Goal: Transaction & Acquisition: Purchase product/service

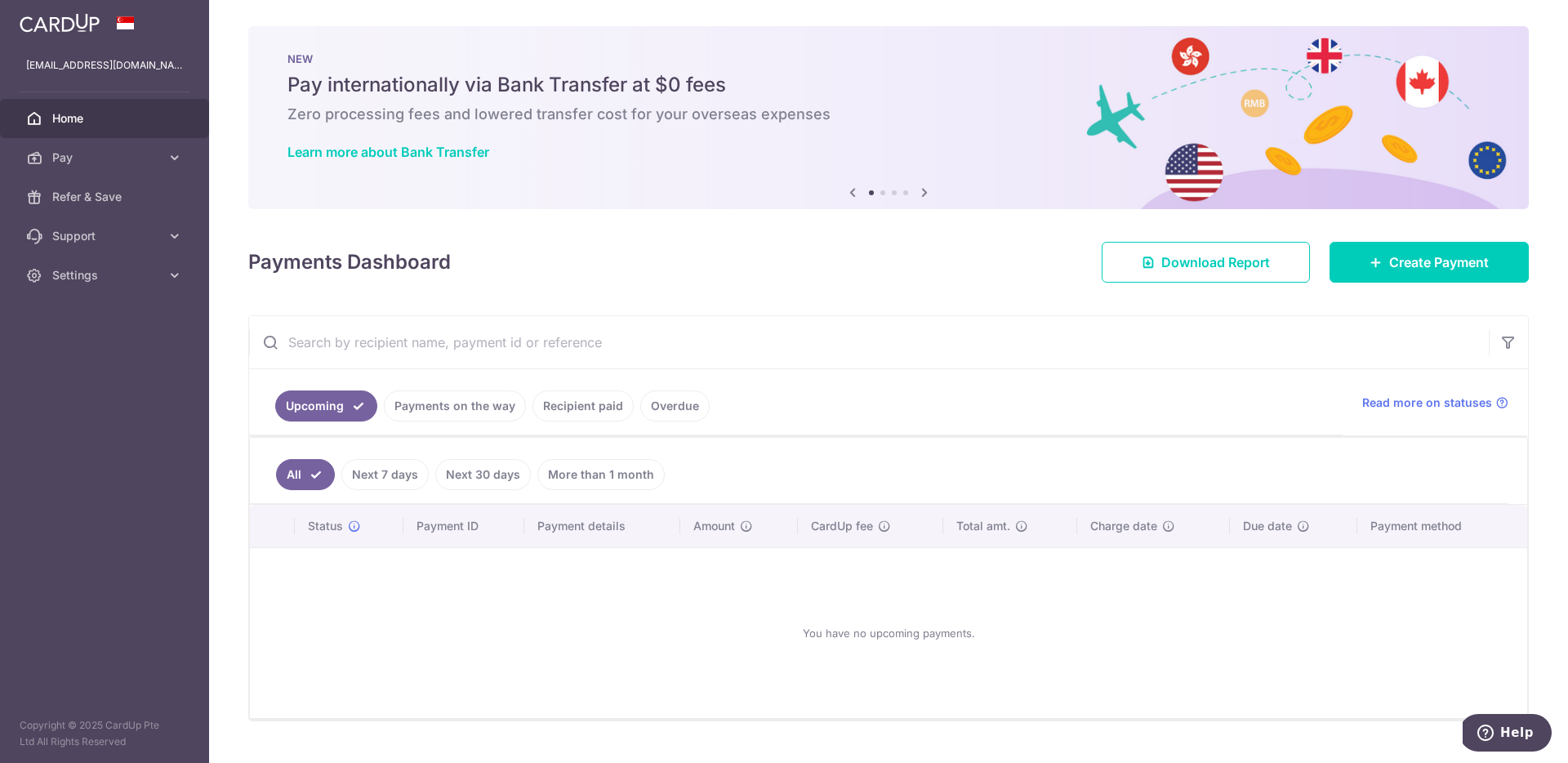
click at [587, 415] on link "Recipient paid" at bounding box center [583, 406] width 101 height 31
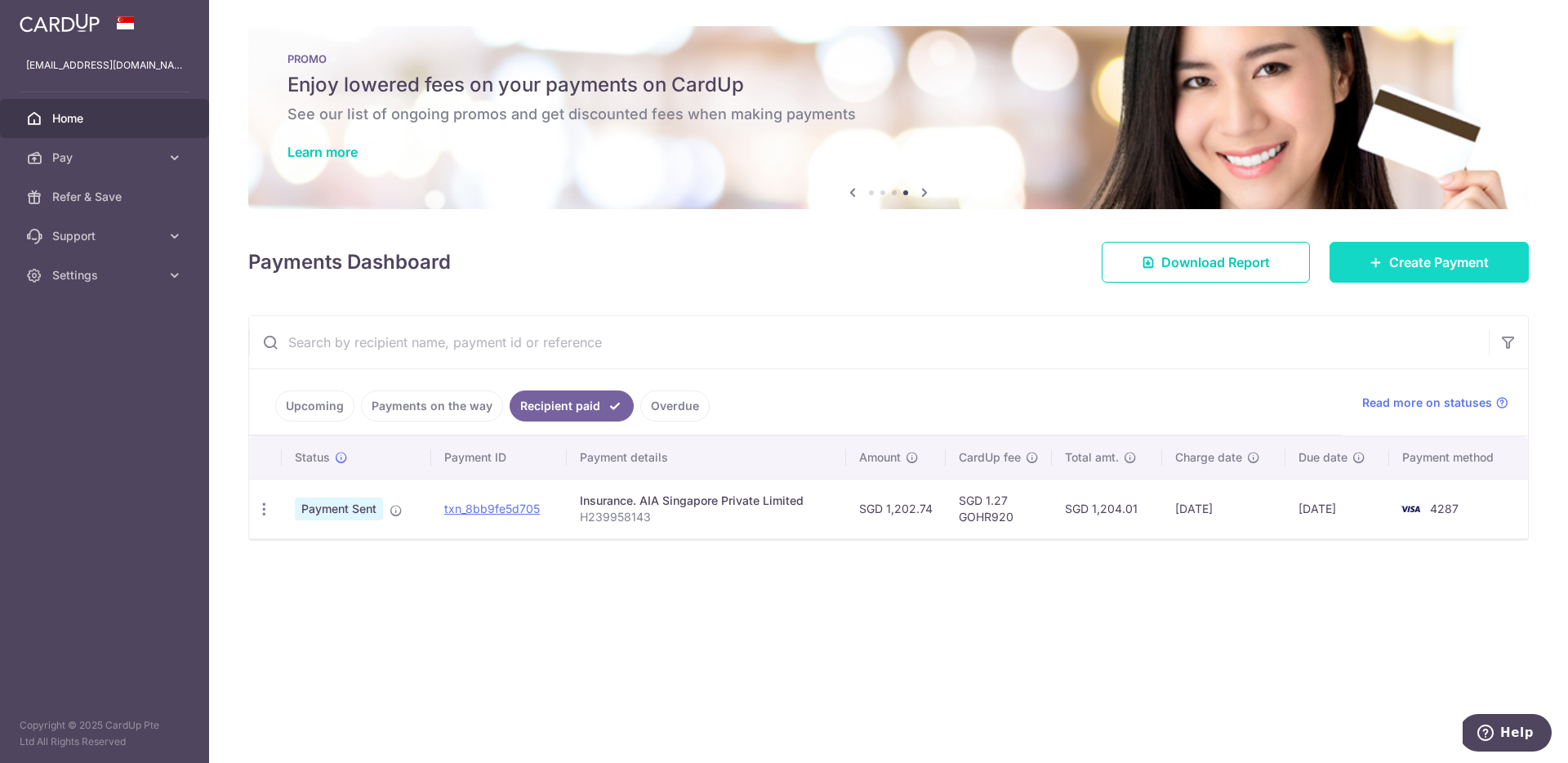
click at [1410, 265] on span "Create Payment" at bounding box center [1439, 262] width 99 height 20
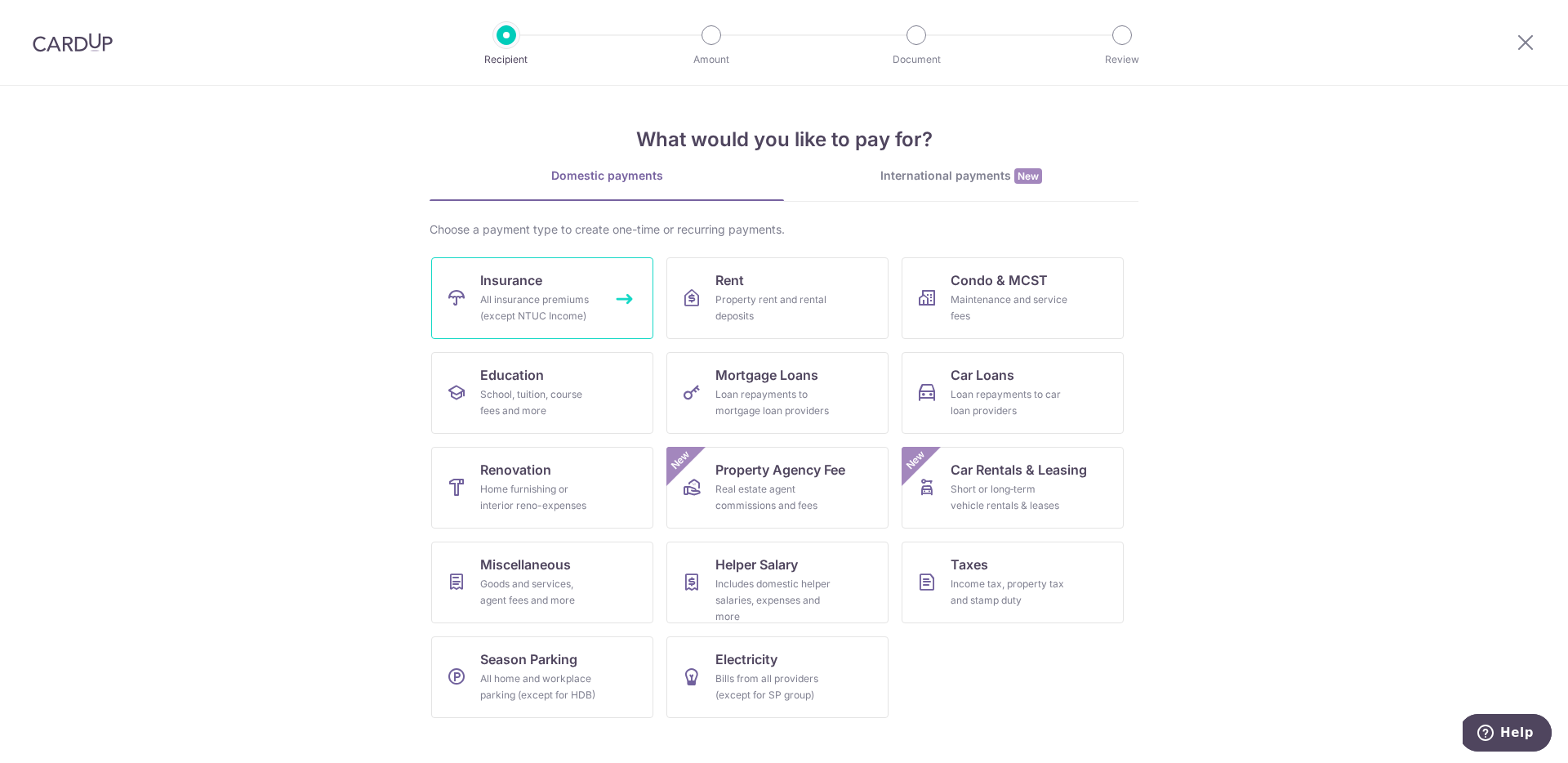
click at [587, 317] on div "All insurance premiums (except NTUC Income)" at bounding box center [538, 308] width 117 height 33
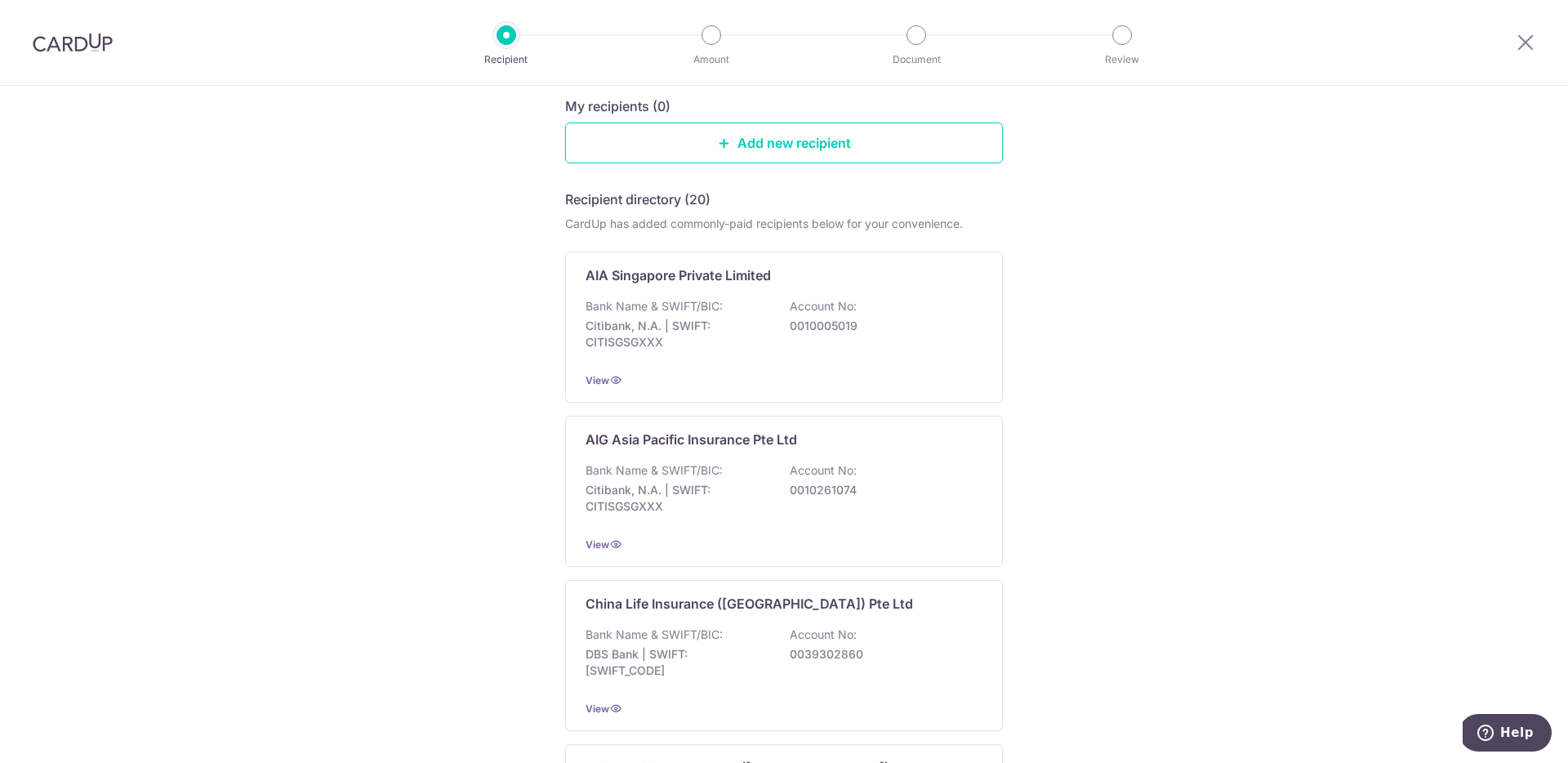
scroll to position [175, 0]
click at [719, 333] on p "Citibank, N.A. | SWIFT: CITISGSGXXX" at bounding box center [677, 333] width 183 height 33
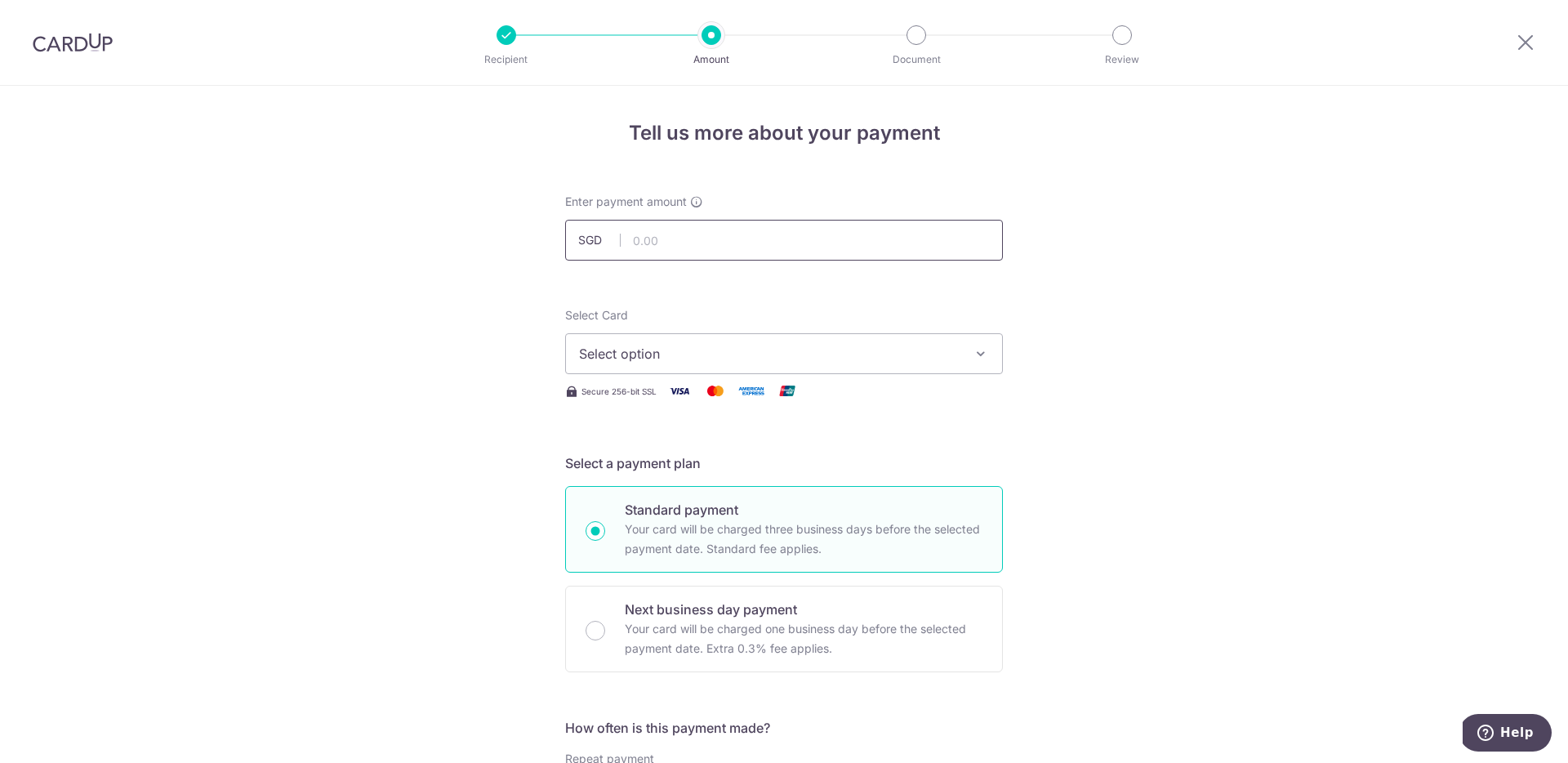
click at [708, 224] on input "text" at bounding box center [784, 241] width 438 height 41
type input "439.00"
click at [762, 344] on span "Select option" at bounding box center [769, 354] width 381 height 20
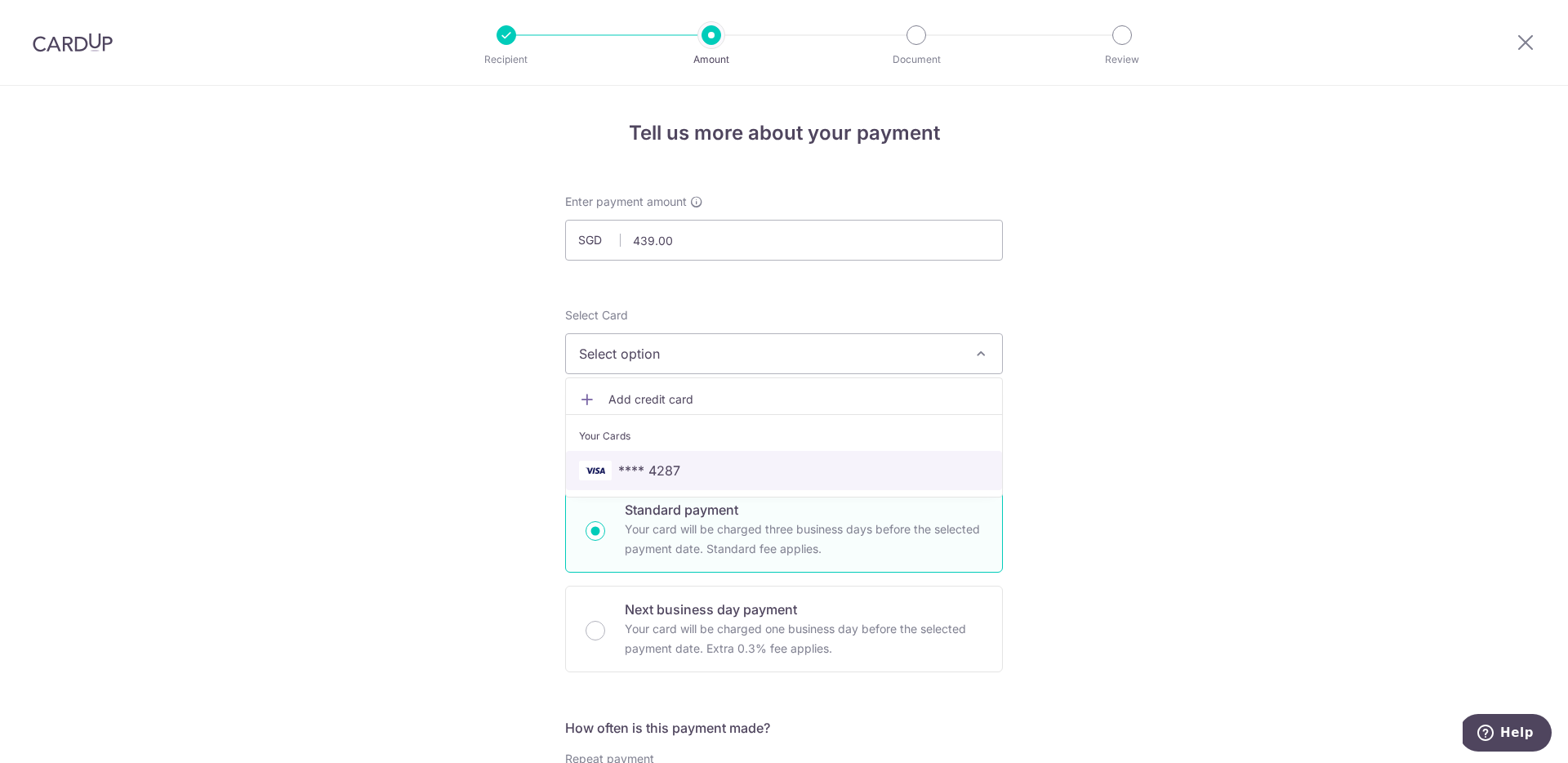
click at [725, 472] on span "**** 4287" at bounding box center [784, 470] width 410 height 20
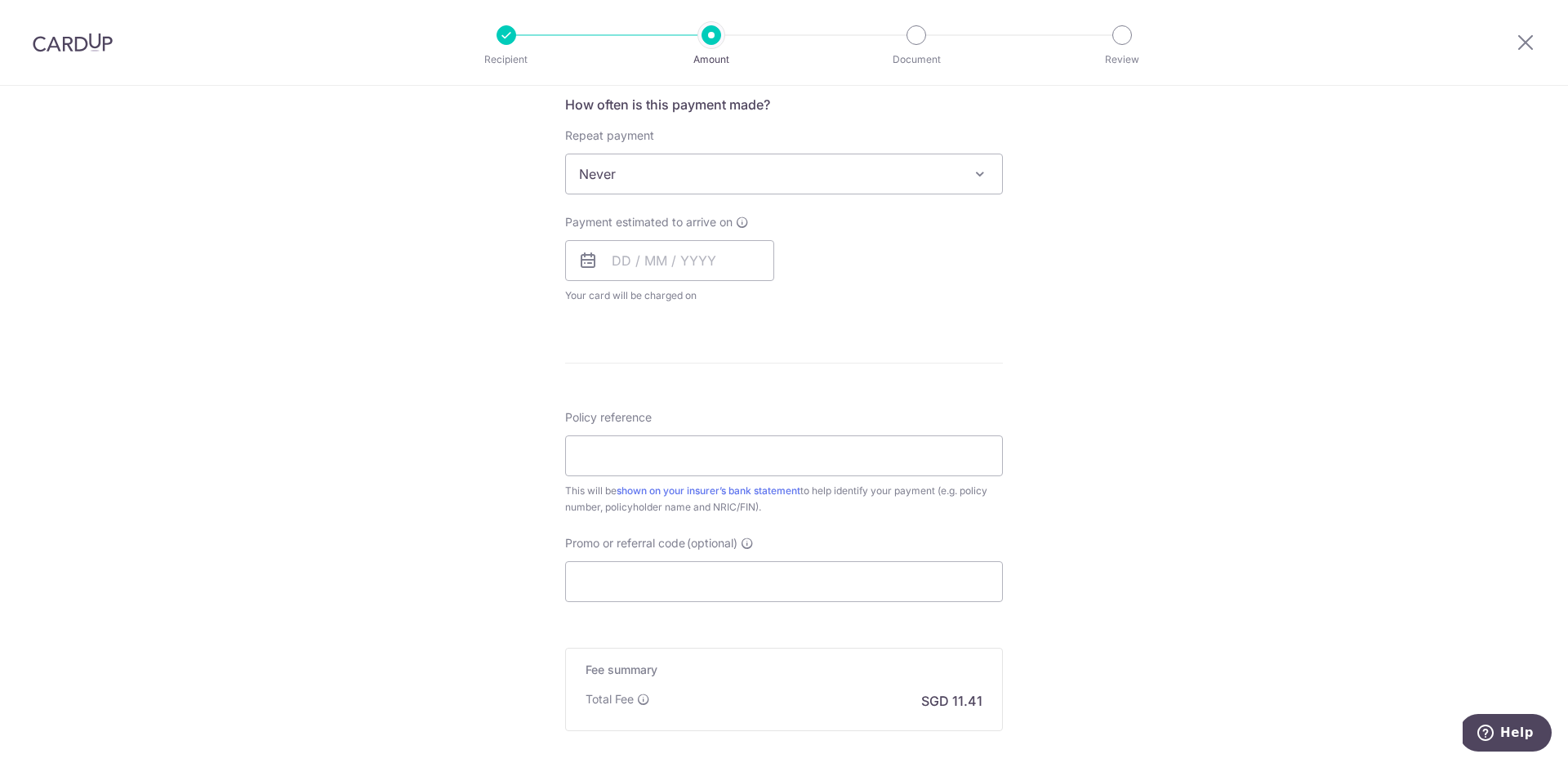
scroll to position [628, 0]
click at [604, 260] on input "text" at bounding box center [669, 257] width 209 height 41
click at [946, 276] on div "Payment estimated to arrive on Prev Next Aug Sep Oct Nov Dec 2025 2026 2027 202…" at bounding box center [784, 254] width 457 height 90
click at [620, 261] on input "text" at bounding box center [669, 257] width 209 height 41
click at [631, 468] on link "18" at bounding box center [631, 470] width 27 height 27
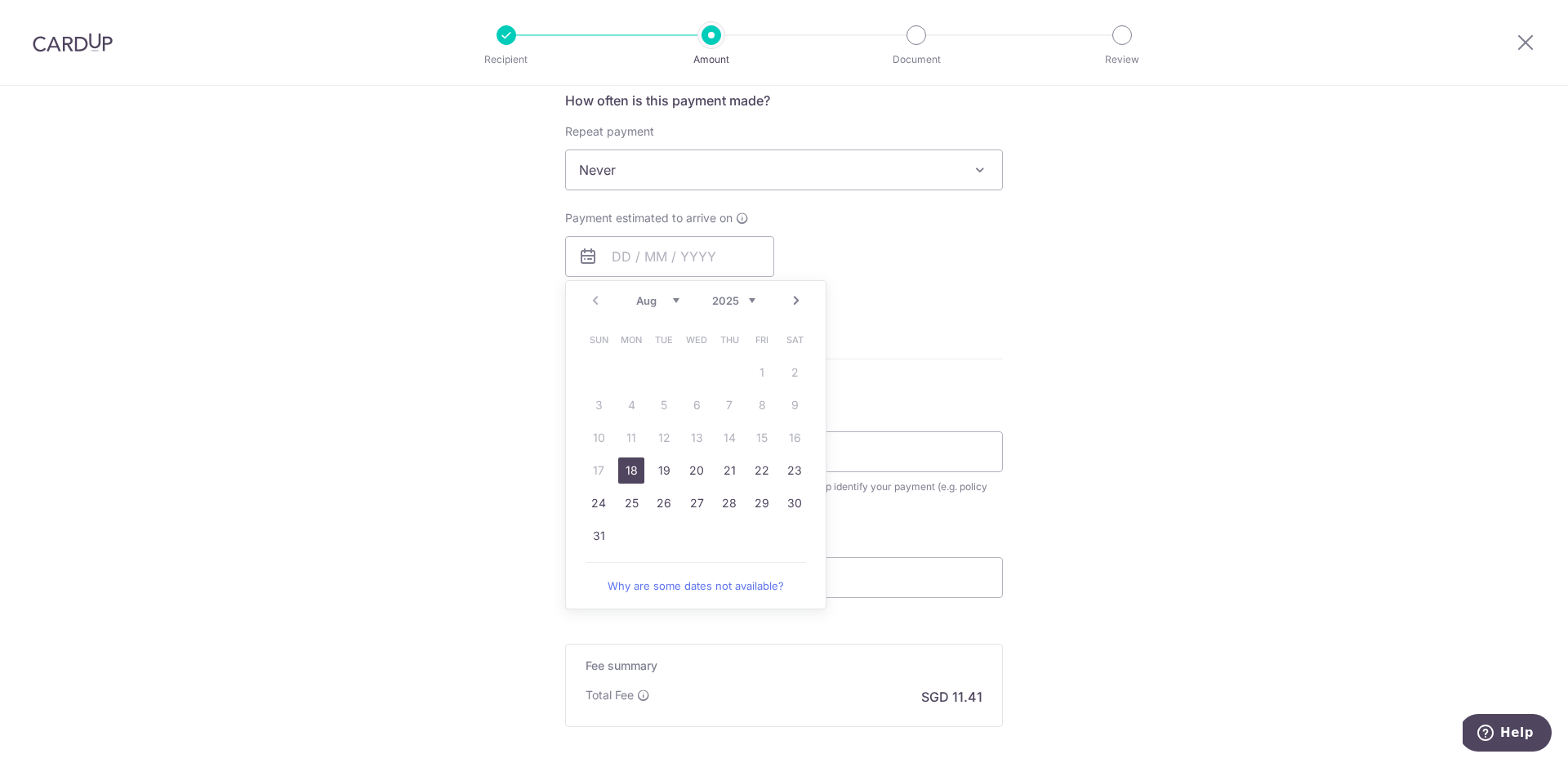
type input "18/08/2025"
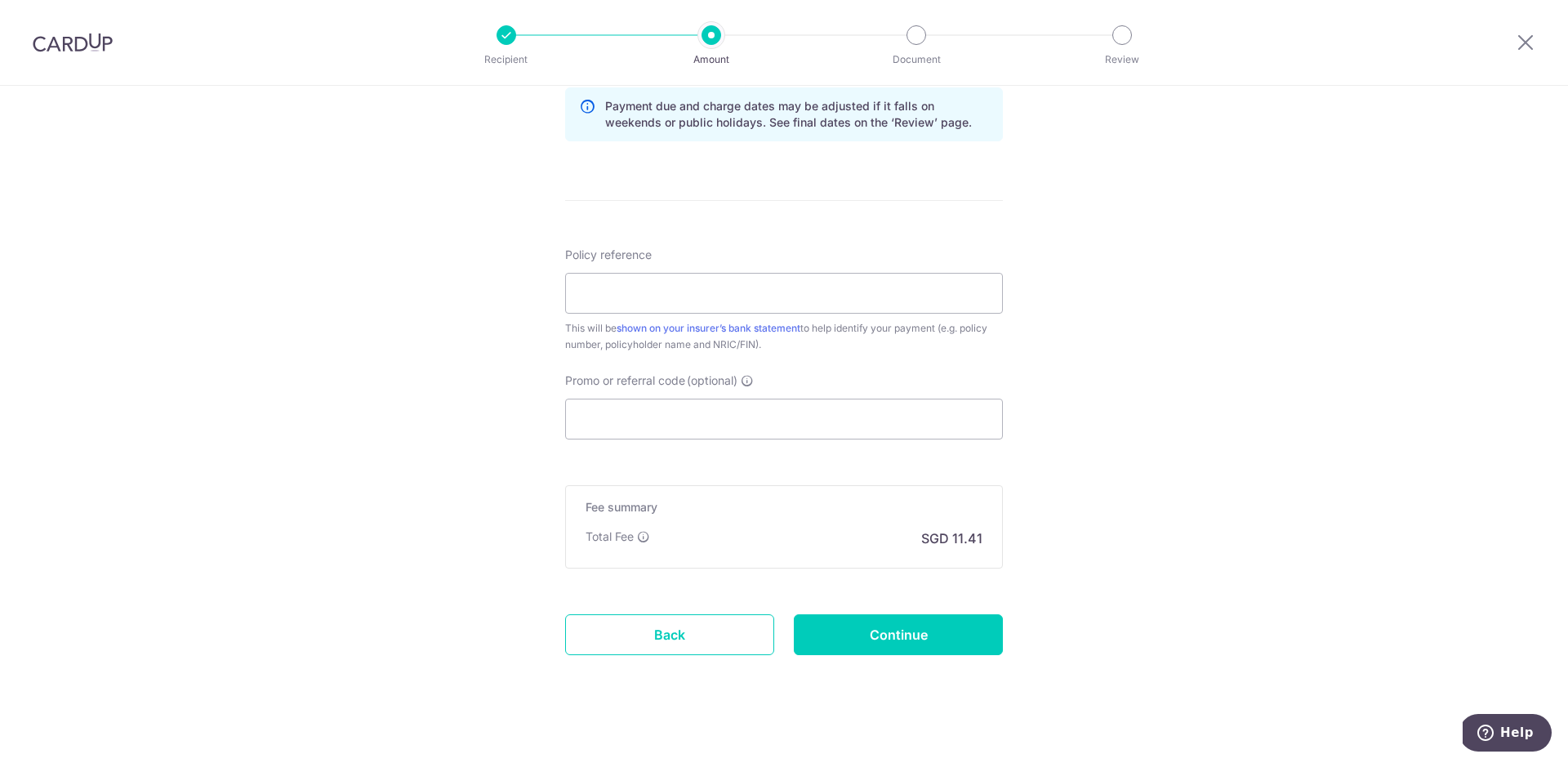
scroll to position [868, 0]
